Goal: Transaction & Acquisition: Download file/media

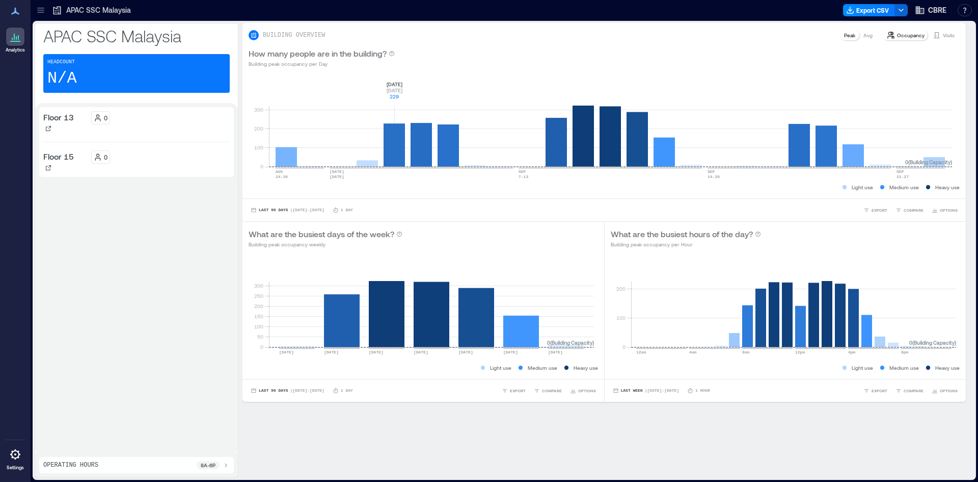
drag, startPoint x: 394, startPoint y: 146, endPoint x: 825, endPoint y: 75, distance: 435.8
click at [819, 76] on div "0 100 200 300 AUG [DATE]-[DATE] [DATE] [DATE]-[DATE] [DATE]-[DATE] [DATE]-[DATE…" at bounding box center [605, 136] width 724 height 124
click at [950, 39] on div "Visits" at bounding box center [944, 35] width 30 height 10
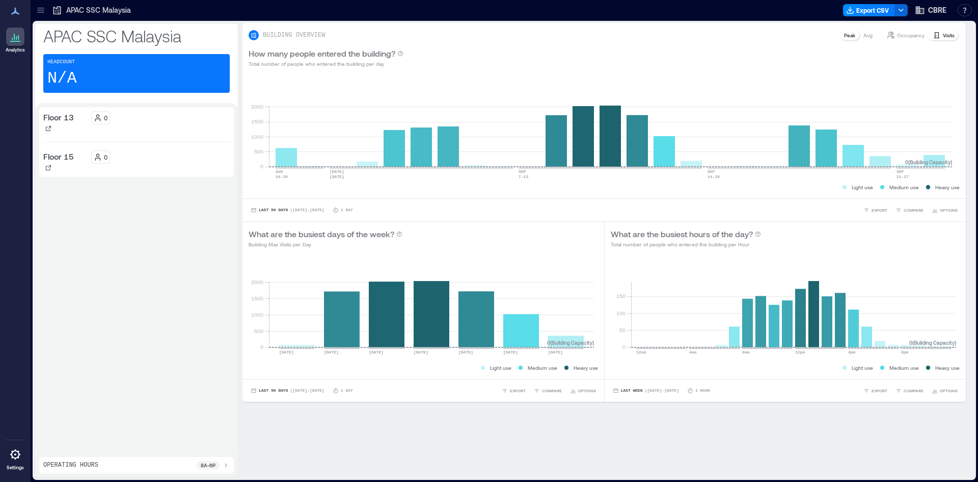
click at [911, 35] on p "Occupancy" at bounding box center [911, 35] width 28 height 8
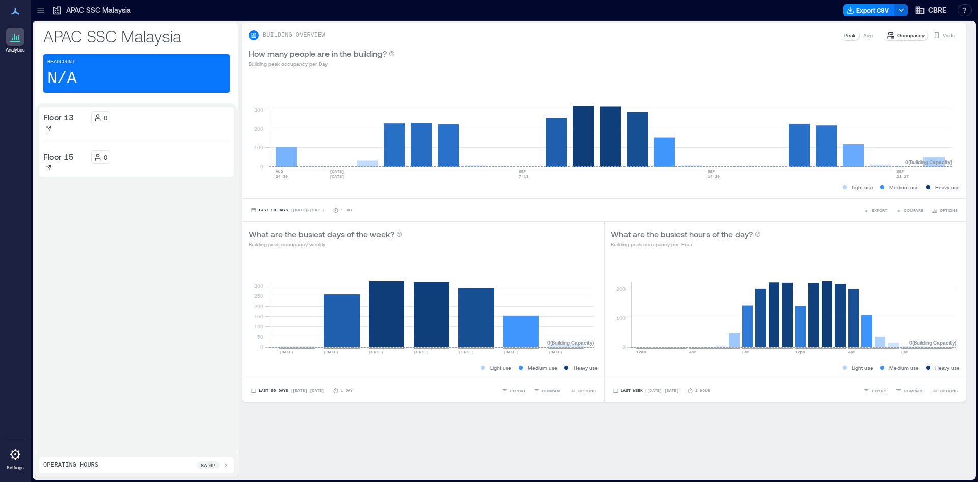
click at [860, 40] on div "Avg" at bounding box center [868, 35] width 17 height 10
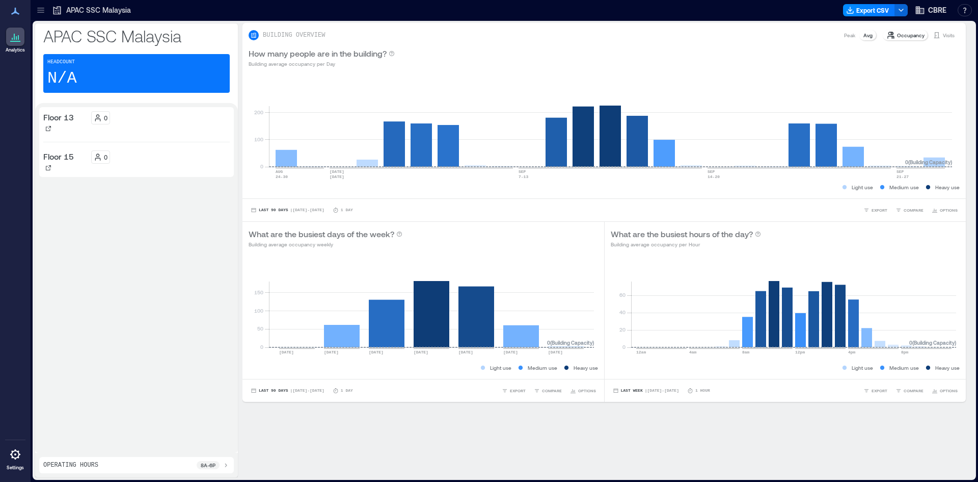
click at [943, 37] on p "Visits" at bounding box center [949, 35] width 12 height 8
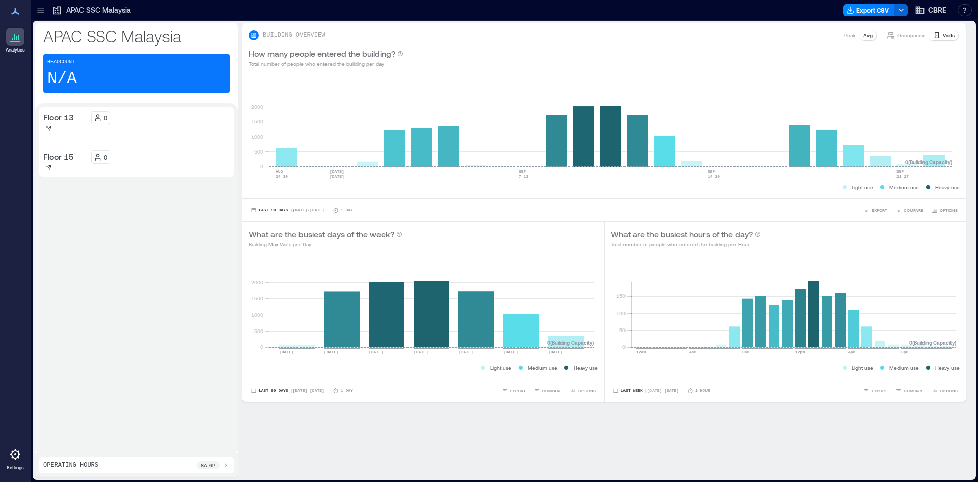
click at [840, 37] on div "Peak" at bounding box center [849, 35] width 19 height 10
click at [891, 39] on div "Occupancy" at bounding box center [906, 35] width 46 height 10
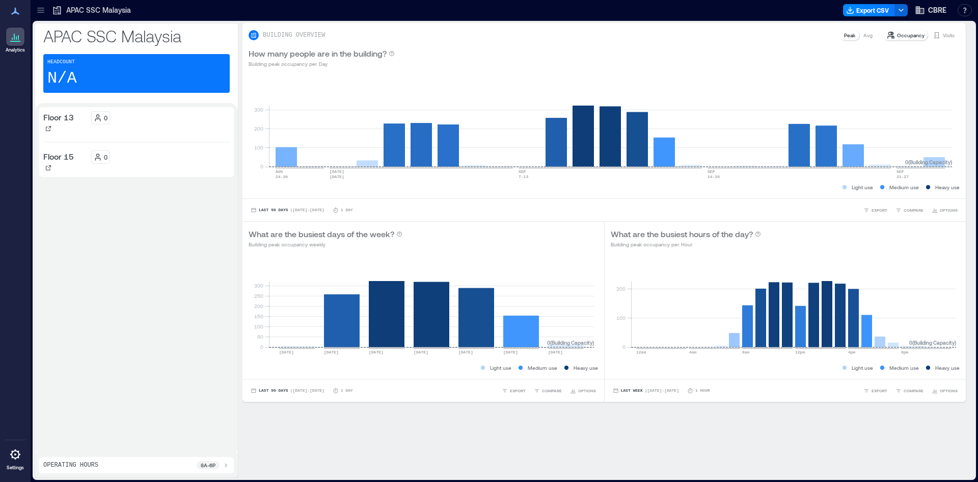
click at [935, 38] on icon at bounding box center [938, 35] width 6 height 6
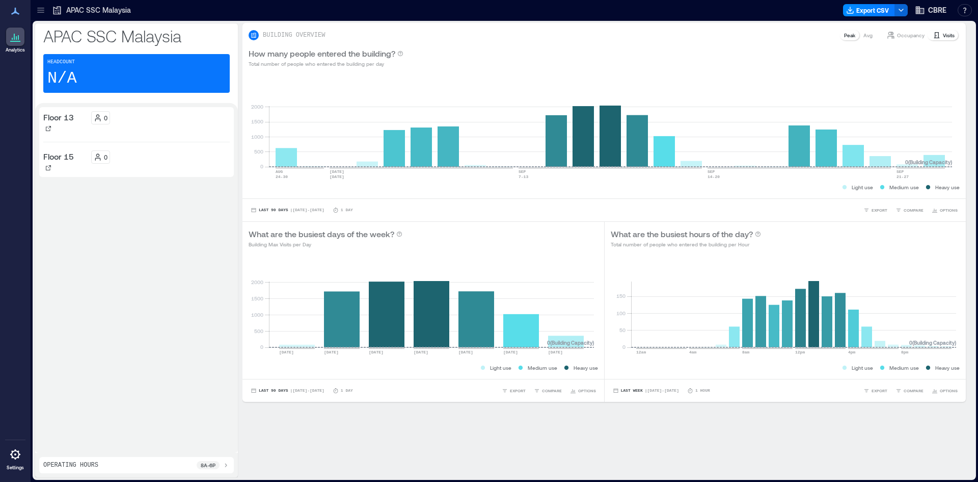
click at [867, 35] on div "Avg" at bounding box center [868, 35] width 17 height 10
click at [901, 40] on div "Occupancy Visits" at bounding box center [921, 35] width 78 height 12
click at [904, 35] on p "Occupancy" at bounding box center [911, 35] width 28 height 8
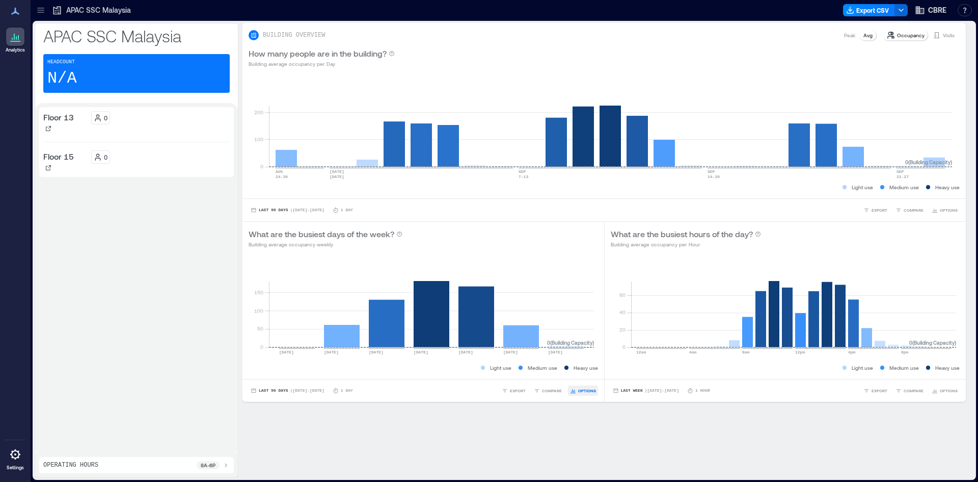
click at [570, 388] on icon "button" at bounding box center [573, 390] width 6 height 6
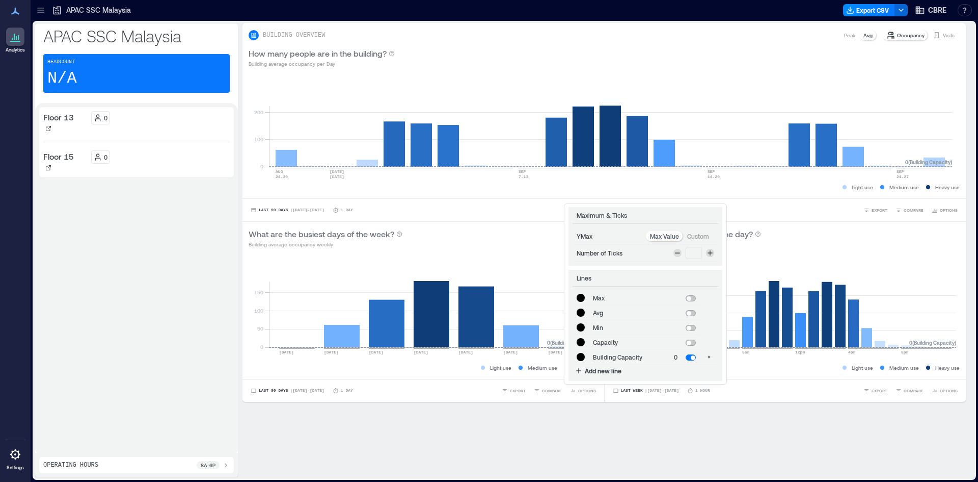
click at [708, 235] on p "Custom" at bounding box center [698, 236] width 22 height 8
type input "*******"
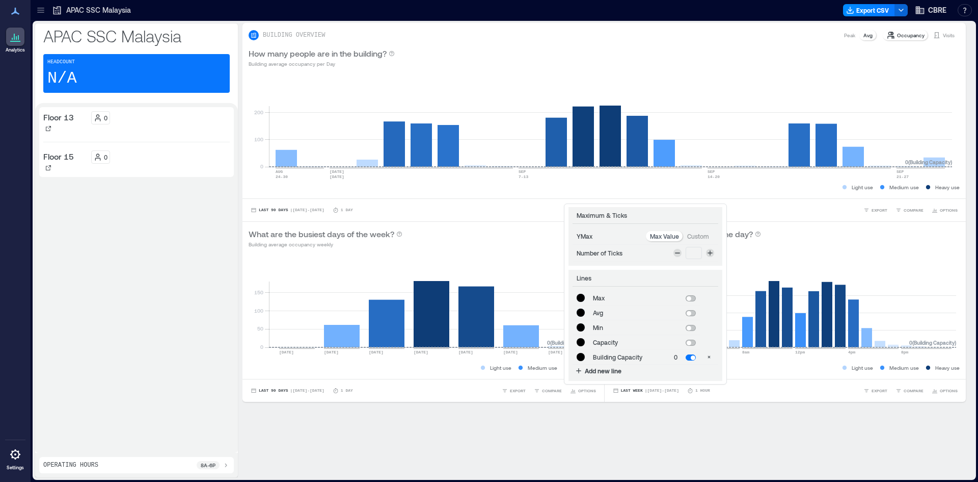
type input "*******"
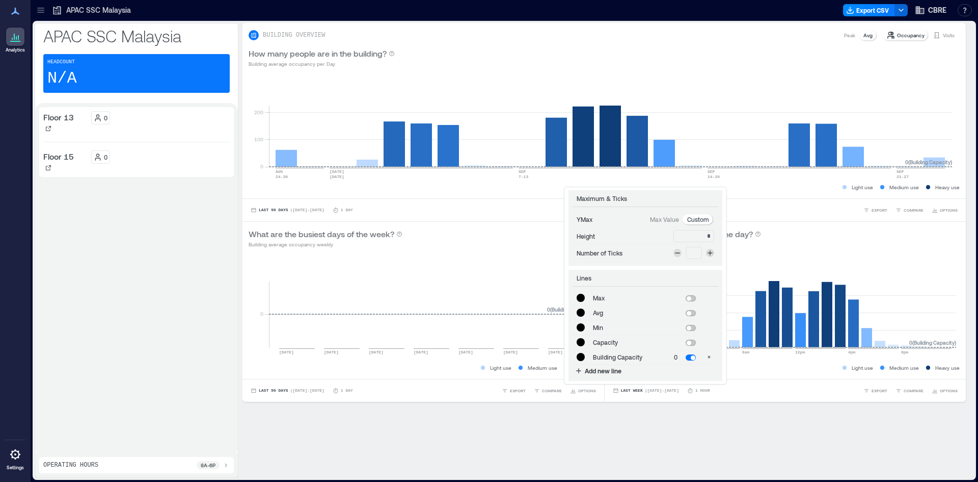
click at [668, 220] on p "Max Value" at bounding box center [664, 219] width 29 height 8
type input "*******"
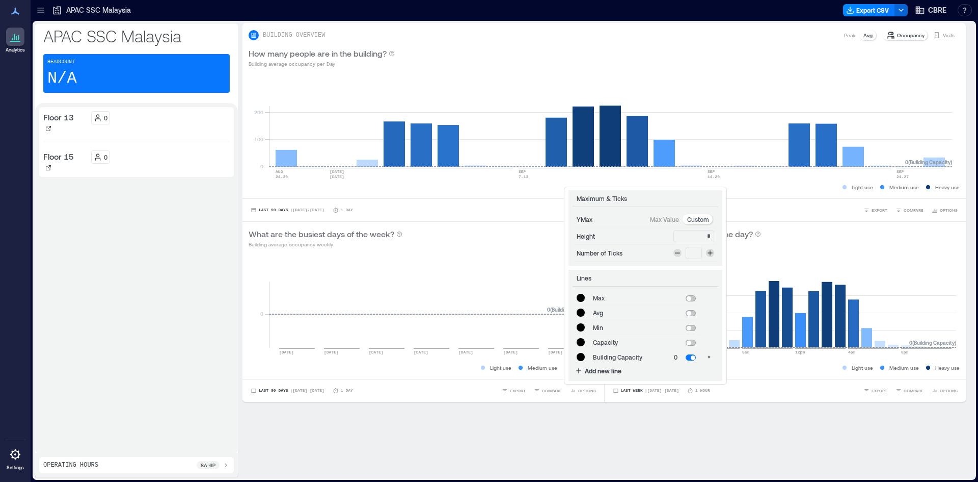
type input "*******"
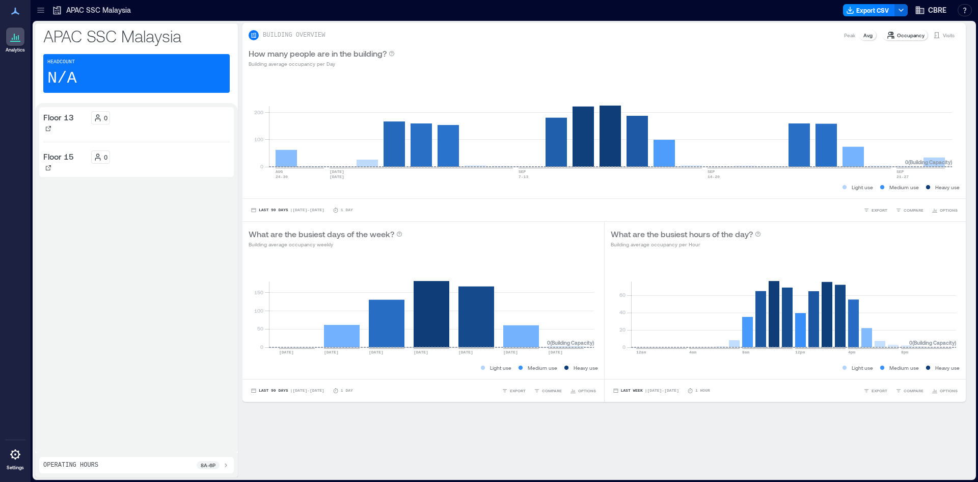
click at [666, 413] on div "**********" at bounding box center [609, 220] width 732 height 395
click at [864, 207] on button "EXPORT" at bounding box center [876, 210] width 28 height 10
click at [868, 199] on button "CSV" at bounding box center [871, 195] width 25 height 10
click at [226, 466] on icon at bounding box center [226, 465] width 2 height 4
click at [227, 444] on icon at bounding box center [226, 445] width 4 height 2
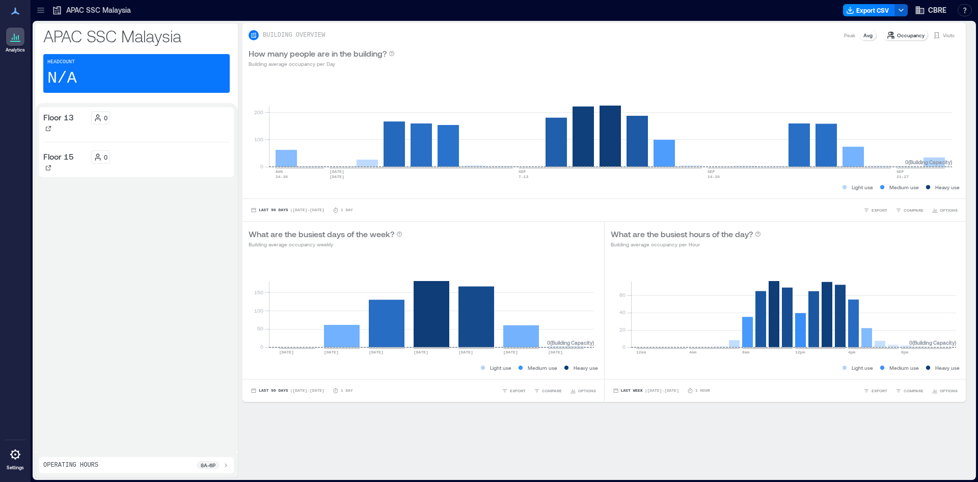
click at [903, 12] on icon "button" at bounding box center [901, 10] width 8 height 8
click at [876, 10] on button "Export CSV" at bounding box center [869, 10] width 52 height 12
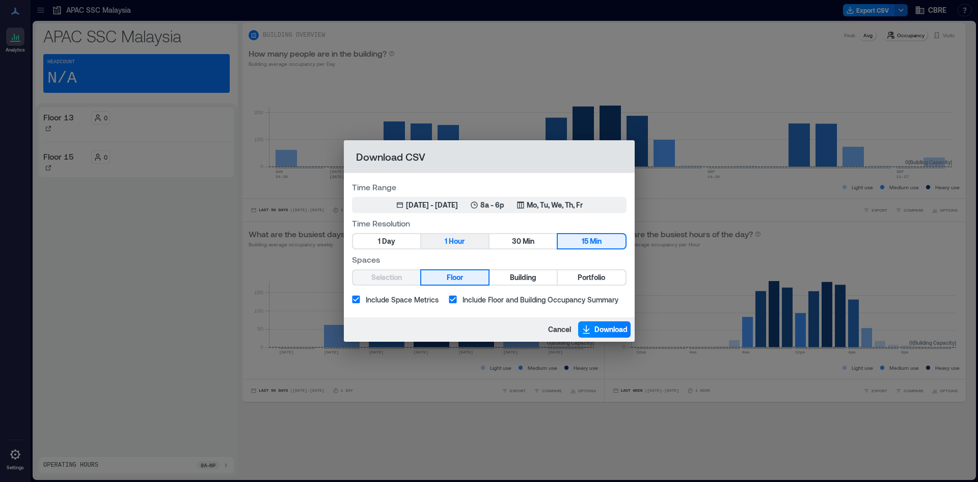
click at [468, 248] on button "1 Hour" at bounding box center [454, 241] width 67 height 14
click at [512, 242] on span "30" at bounding box center [516, 241] width 9 height 13
click at [596, 237] on span "Min" at bounding box center [596, 241] width 12 height 13
click at [586, 323] on button "Download" at bounding box center [604, 329] width 52 height 16
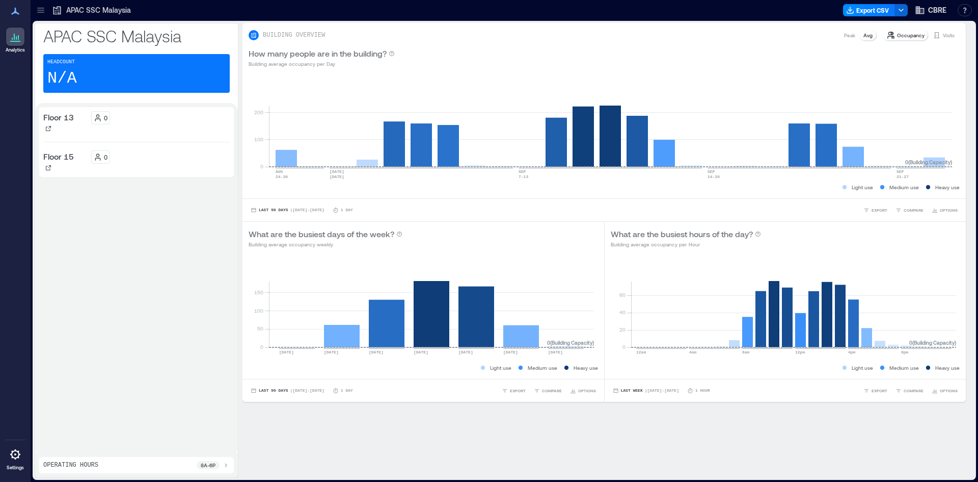
click at [847, 32] on p "Peak" at bounding box center [849, 35] width 11 height 8
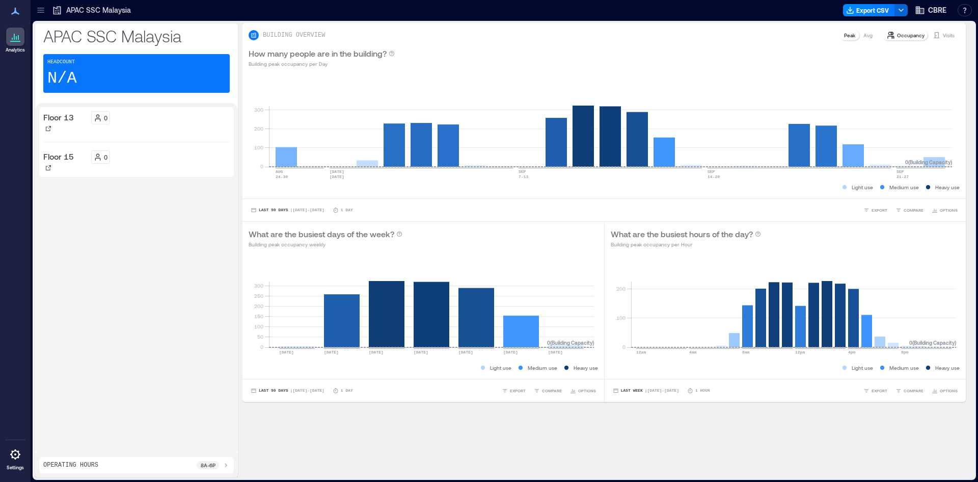
click at [864, 34] on p "Avg" at bounding box center [868, 35] width 9 height 8
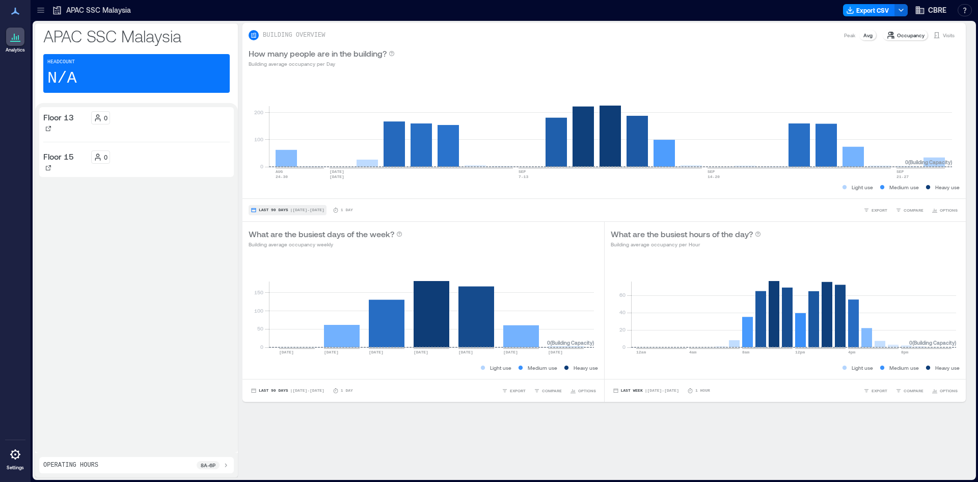
click at [306, 210] on span "| [DATE] - [DATE]" at bounding box center [307, 210] width 34 height 0
click at [286, 165] on span "Last Month" at bounding box center [274, 164] width 32 height 7
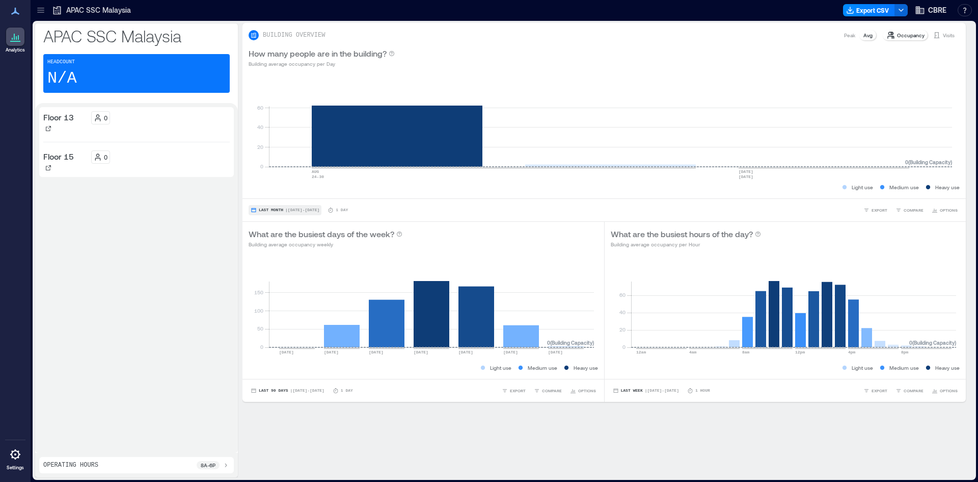
click at [290, 207] on button "Last Month | [DATE] - [DATE]" at bounding box center [285, 210] width 73 height 10
click at [284, 180] on span "Last 90 Days" at bounding box center [276, 177] width 37 height 7
